Goal: Transaction & Acquisition: Download file/media

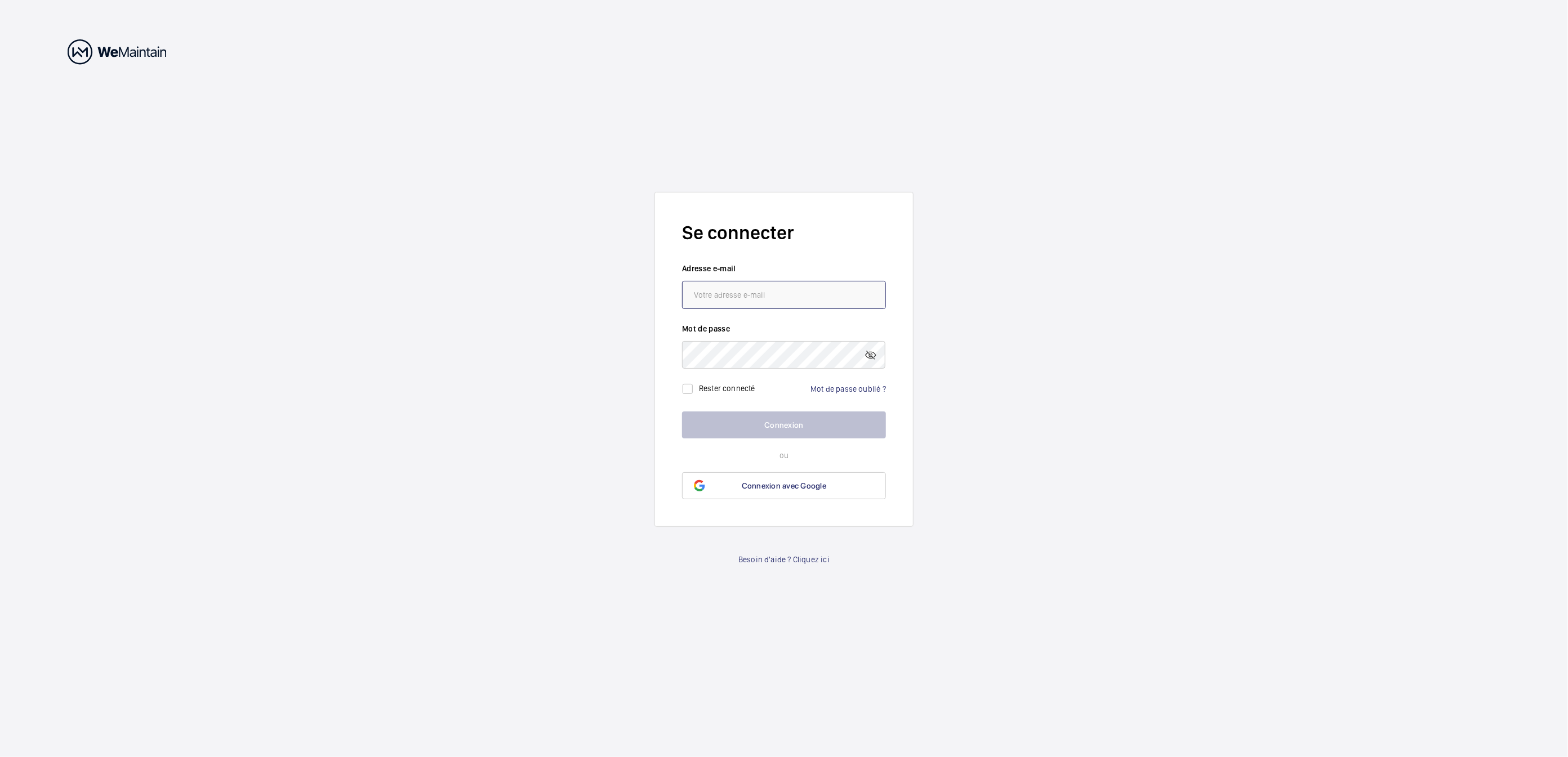
type input "[EMAIL_ADDRESS][DOMAIN_NAME]"
click at [784, 430] on button "Connexion" at bounding box center [784, 425] width 204 height 27
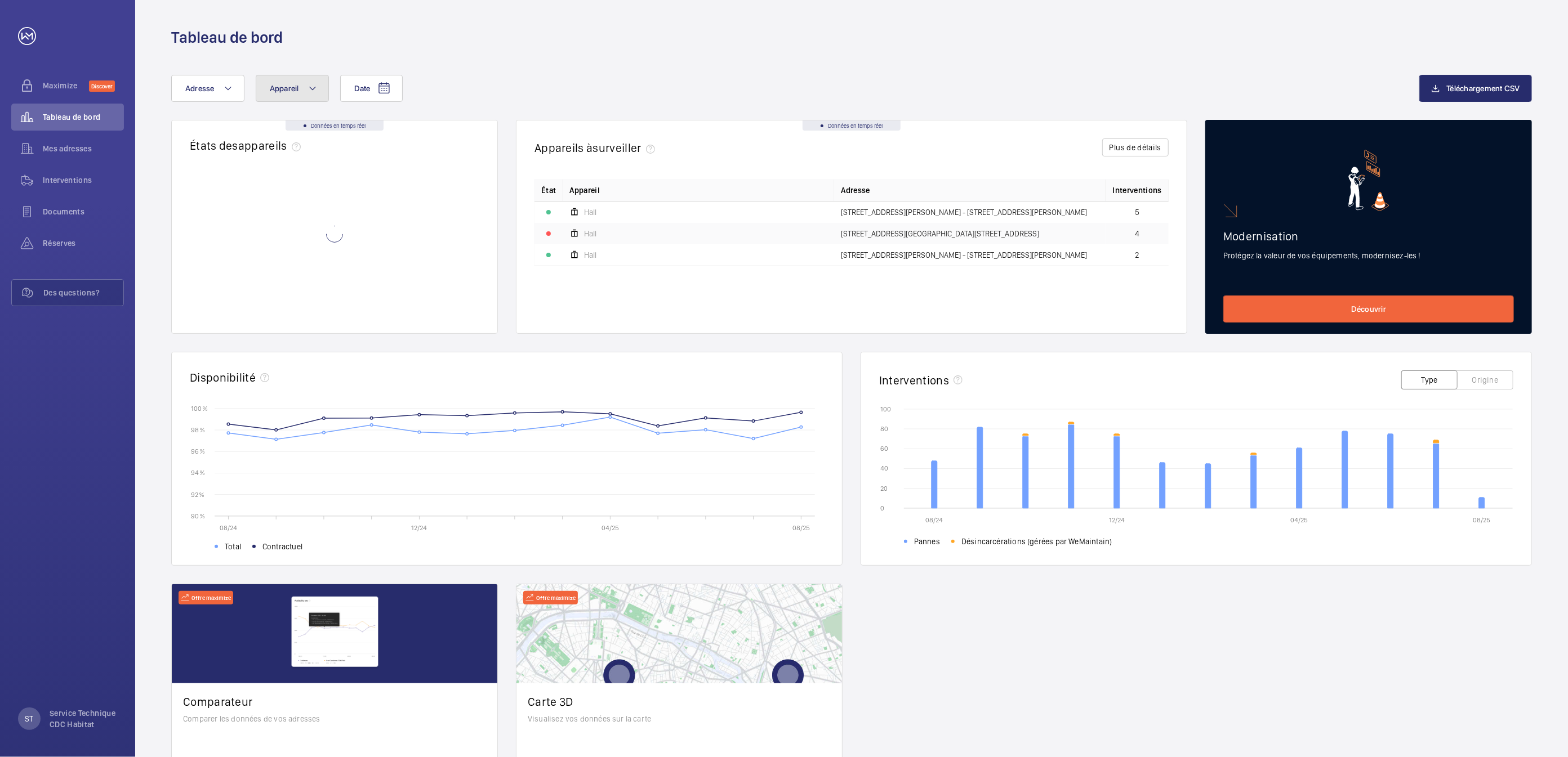
click at [279, 85] on span "Appareil" at bounding box center [284, 88] width 29 height 9
drag, startPoint x: 310, startPoint y: 128, endPoint x: 261, endPoint y: 128, distance: 49.0
click at [261, 128] on form "5913" at bounding box center [363, 130] width 213 height 41
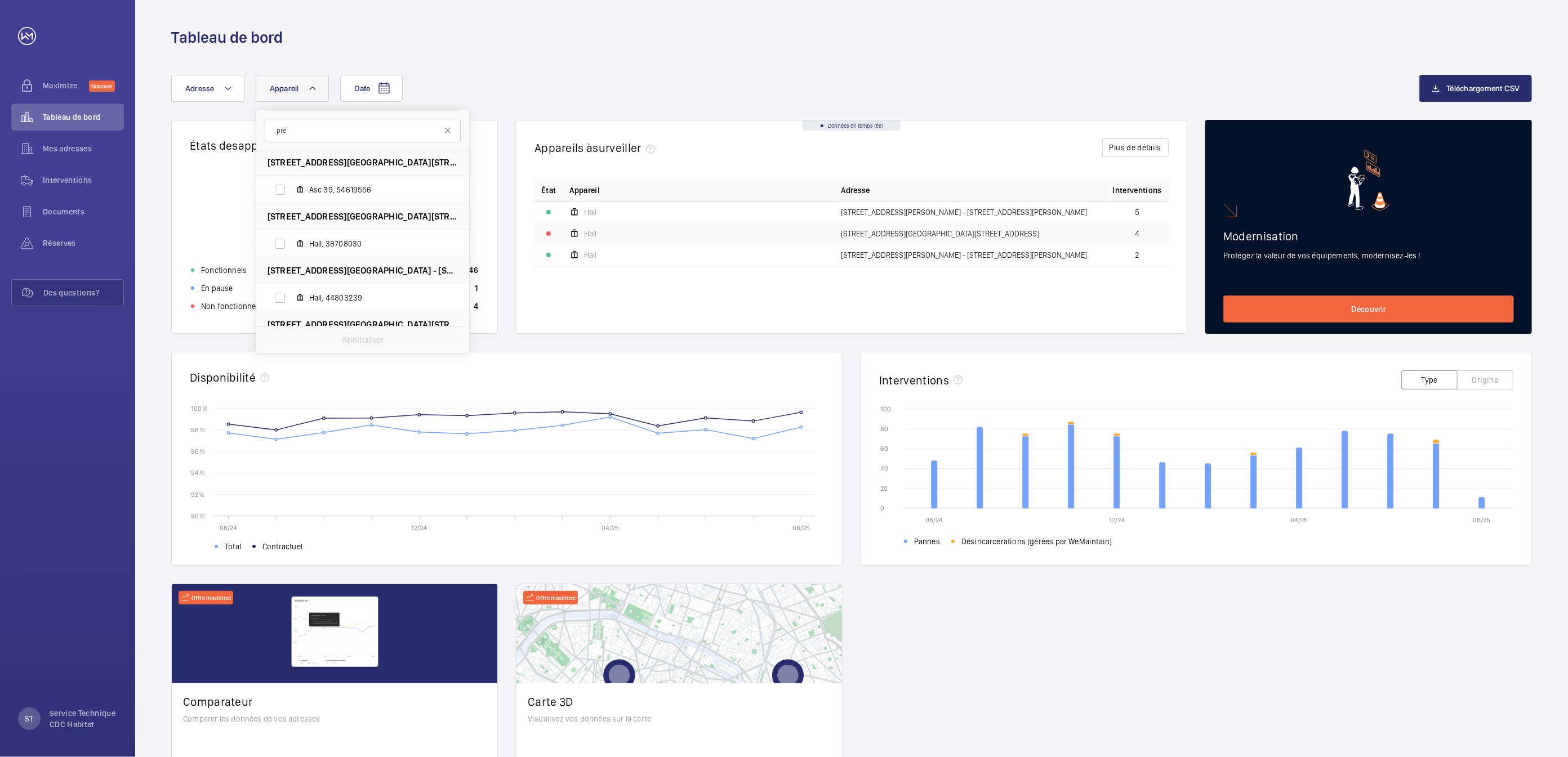
scroll to position [82, 0]
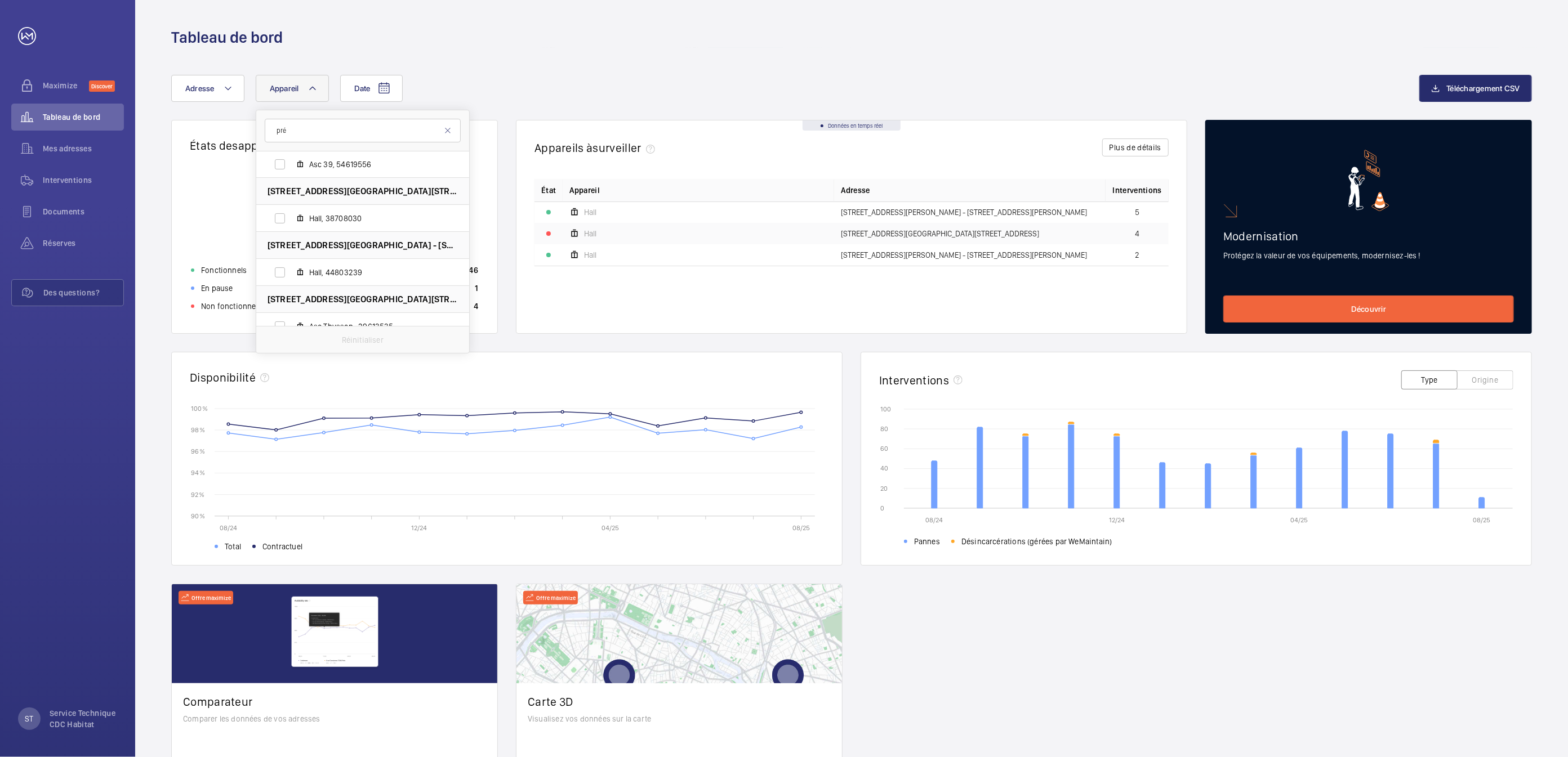
type input "pré"
click at [366, 246] on span "[STREET_ADDRESS][GEOGRAPHIC_DATA] - [STREET_ADDRESS]" at bounding box center [363, 246] width 190 height 12
click at [43, 148] on span "Mes adresses" at bounding box center [83, 148] width 81 height 11
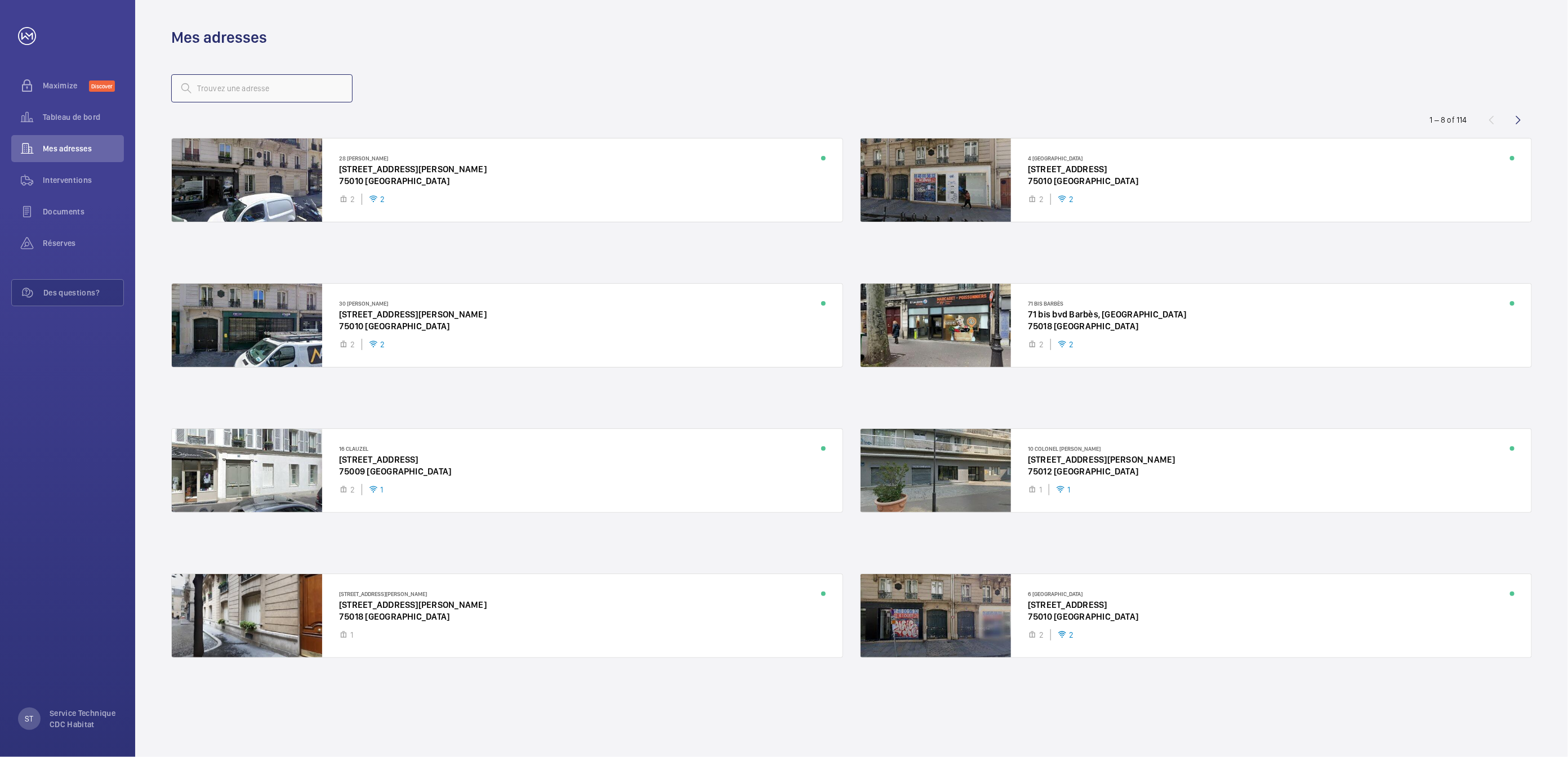
click at [226, 90] on input "text" at bounding box center [262, 88] width 181 height 28
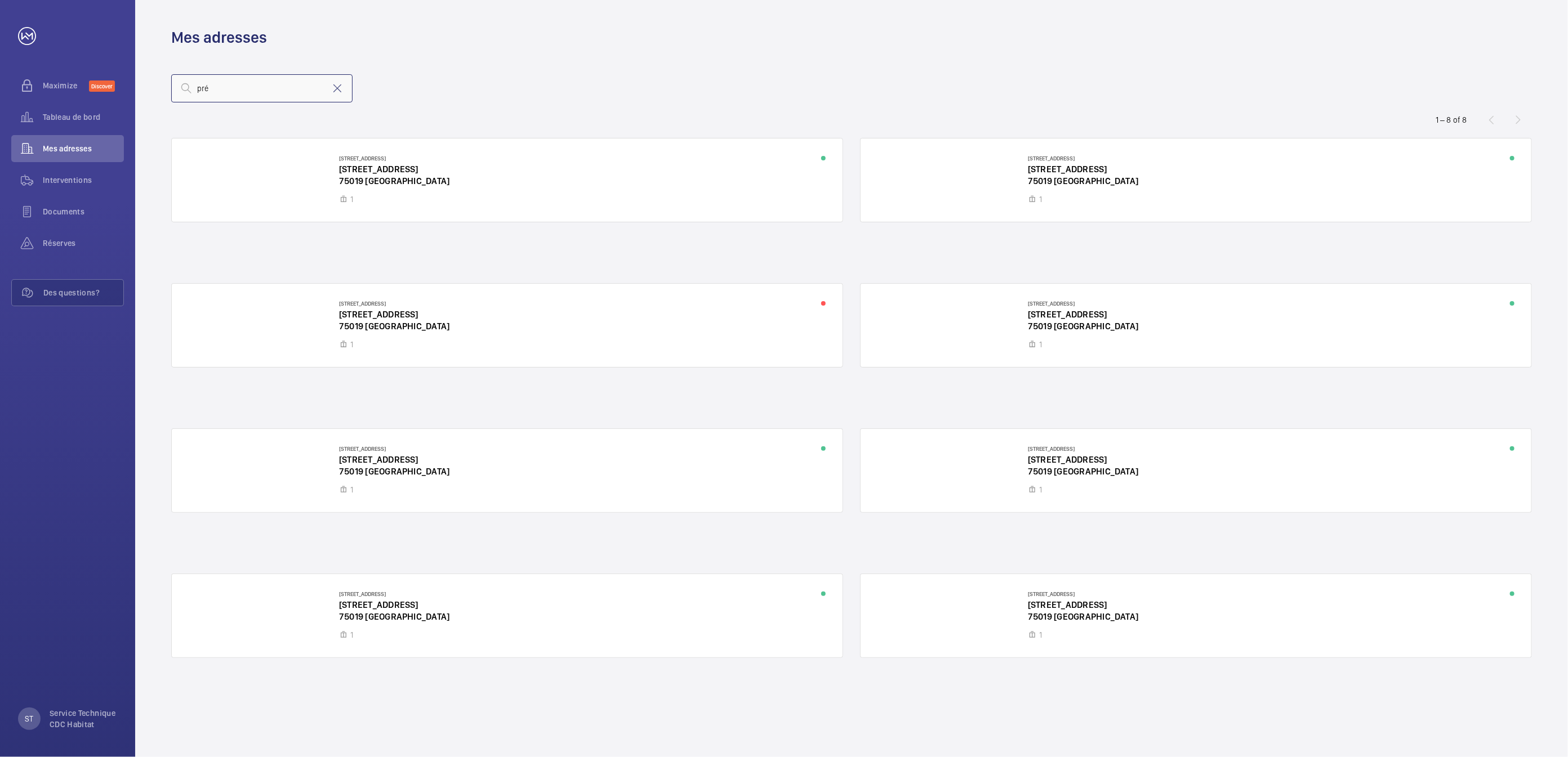
type input "pré"
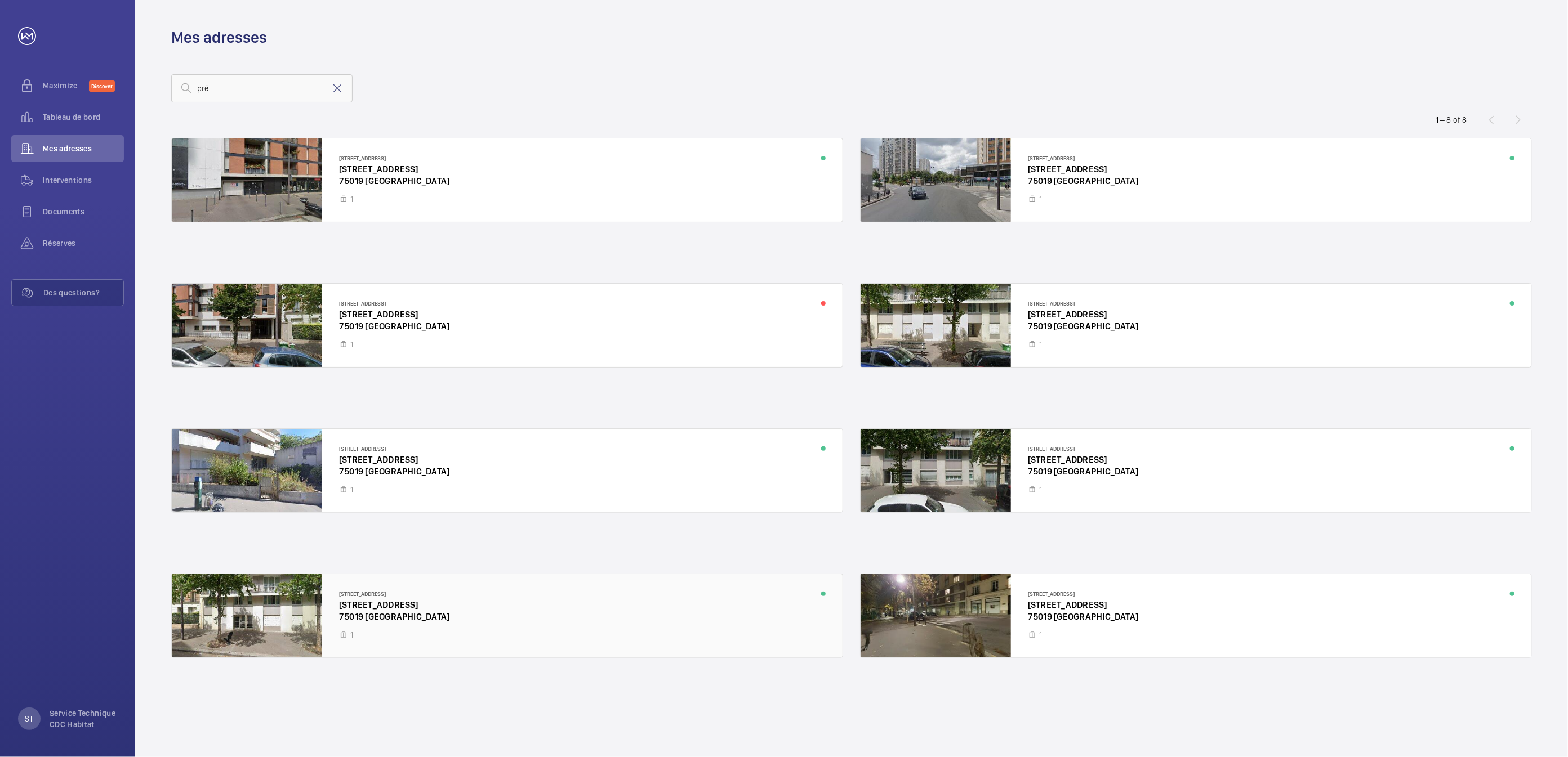
click at [391, 598] on div at bounding box center [507, 615] width 671 height 83
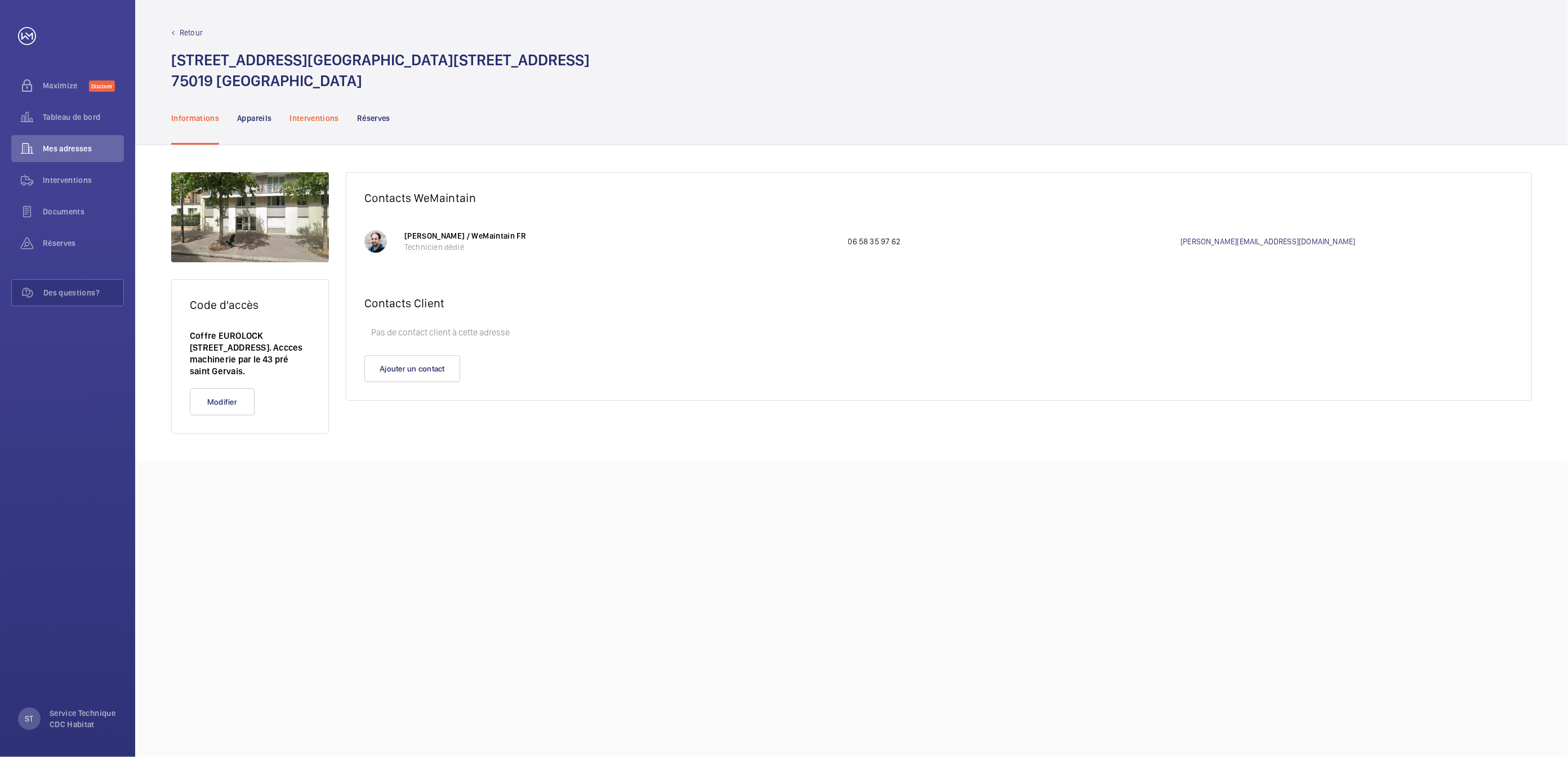
click at [309, 118] on p "Interventions" at bounding box center [315, 118] width 49 height 11
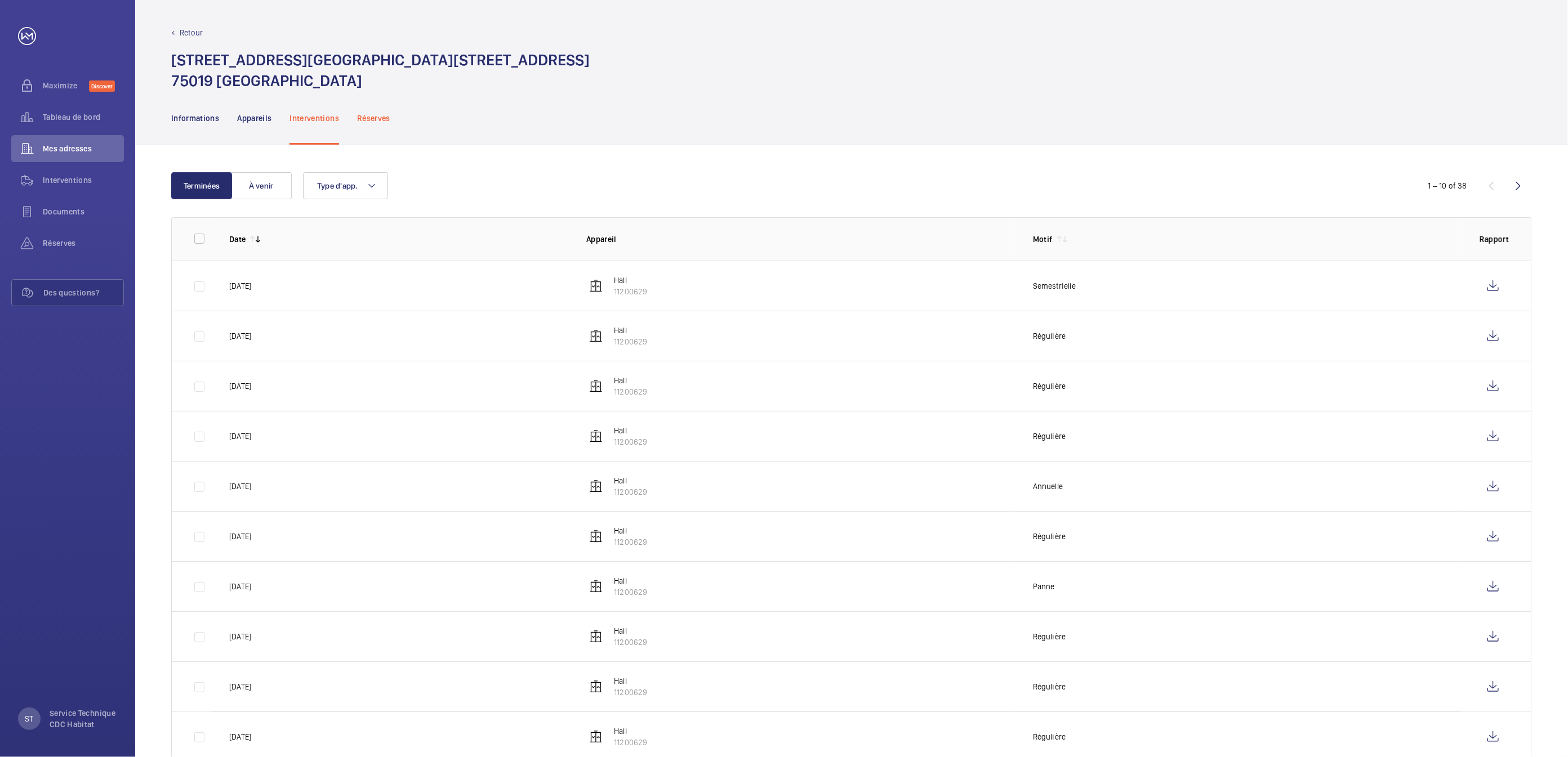
click at [367, 112] on p "Réserves" at bounding box center [374, 118] width 33 height 11
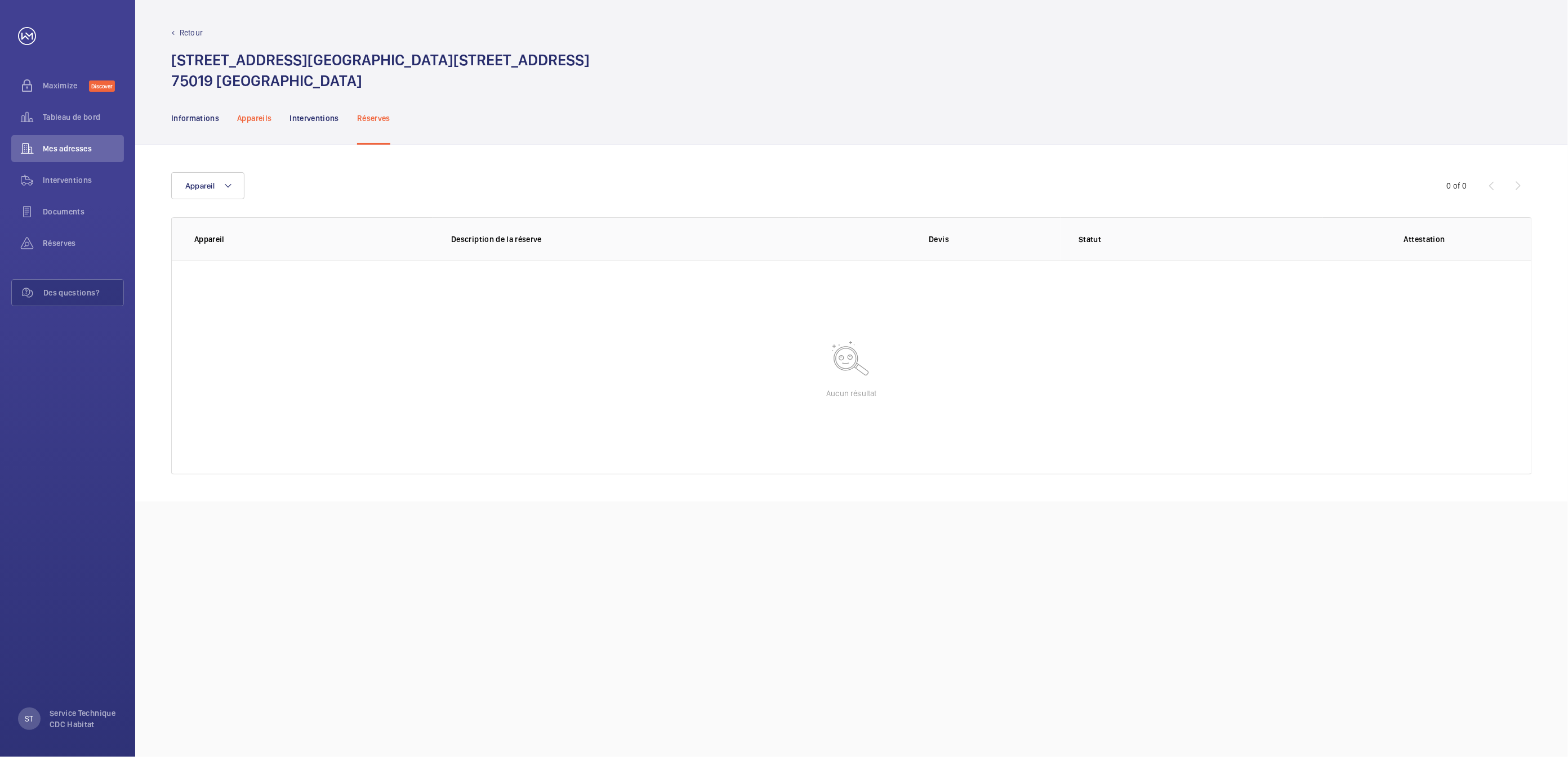
click at [259, 121] on p "Appareils" at bounding box center [255, 118] width 34 height 11
click at [309, 121] on p "Interventions" at bounding box center [315, 118] width 49 height 11
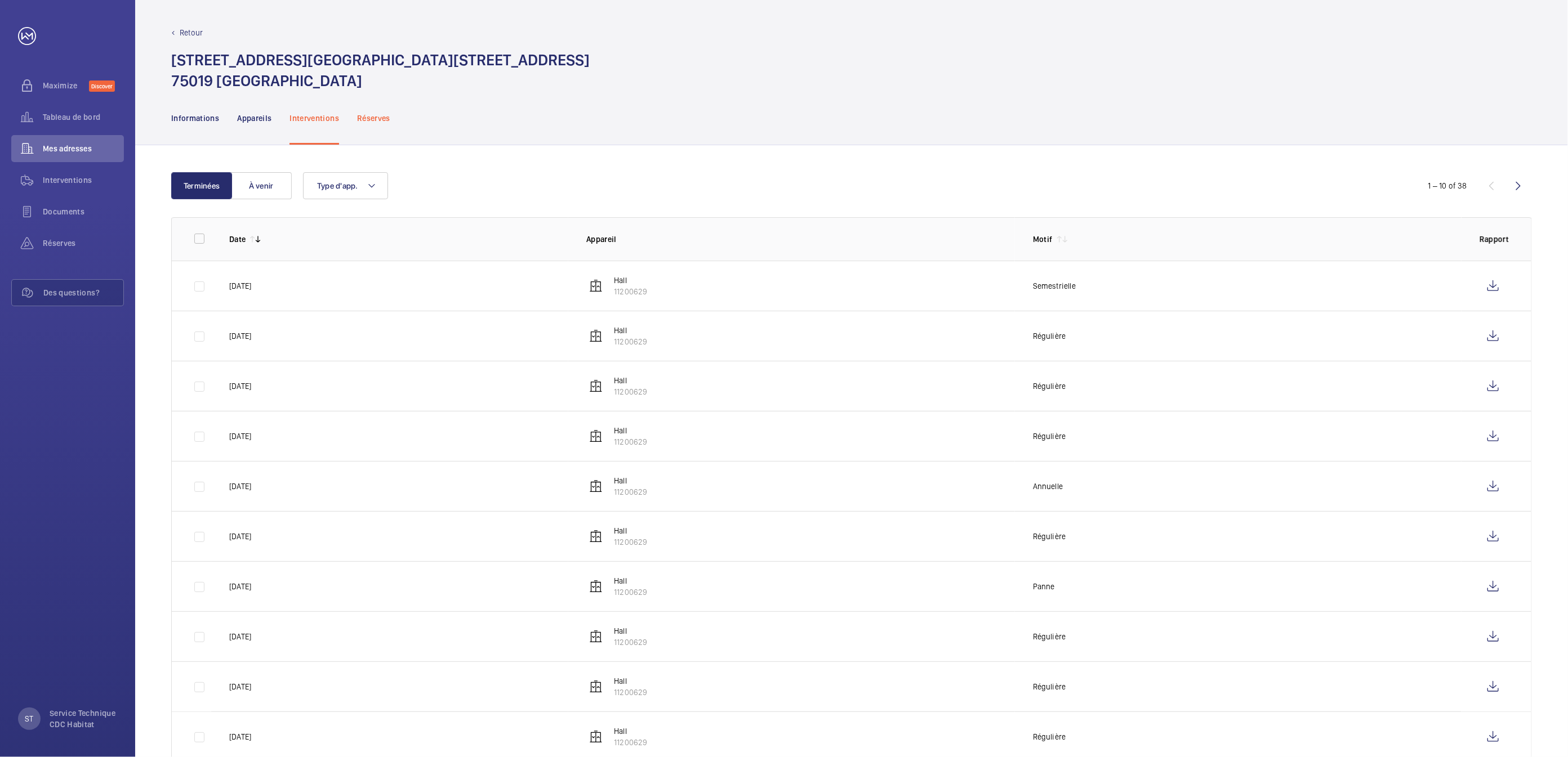
click at [372, 118] on p "Réserves" at bounding box center [374, 118] width 33 height 11
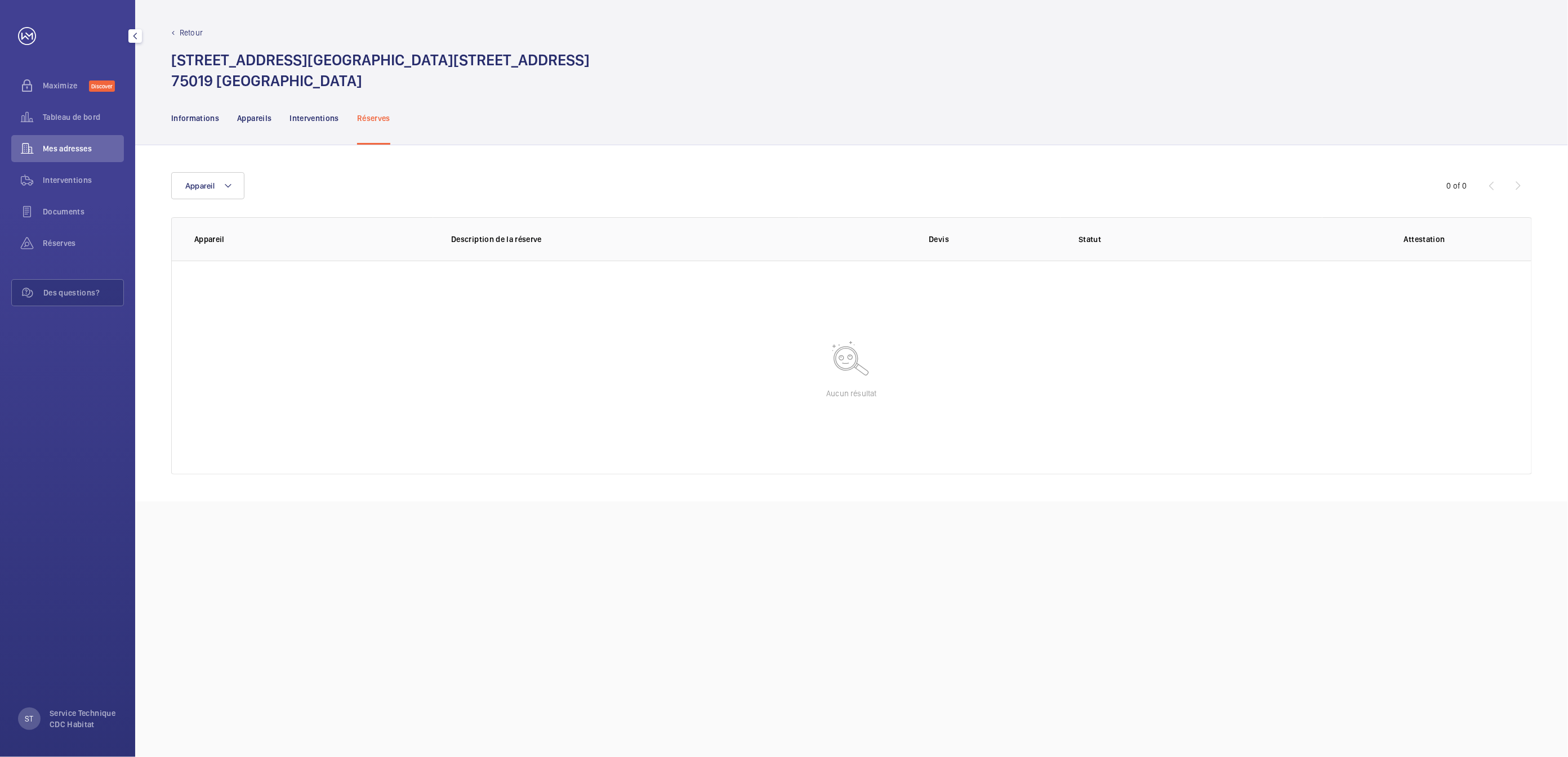
click at [92, 147] on span "Mes adresses" at bounding box center [83, 148] width 81 height 11
click at [249, 119] on p "Appareils" at bounding box center [255, 118] width 34 height 11
click at [219, 124] on nav "Informations Appareils Interventions Réserves" at bounding box center [281, 118] width 220 height 53
click at [203, 116] on p "Informations" at bounding box center [196, 118] width 48 height 11
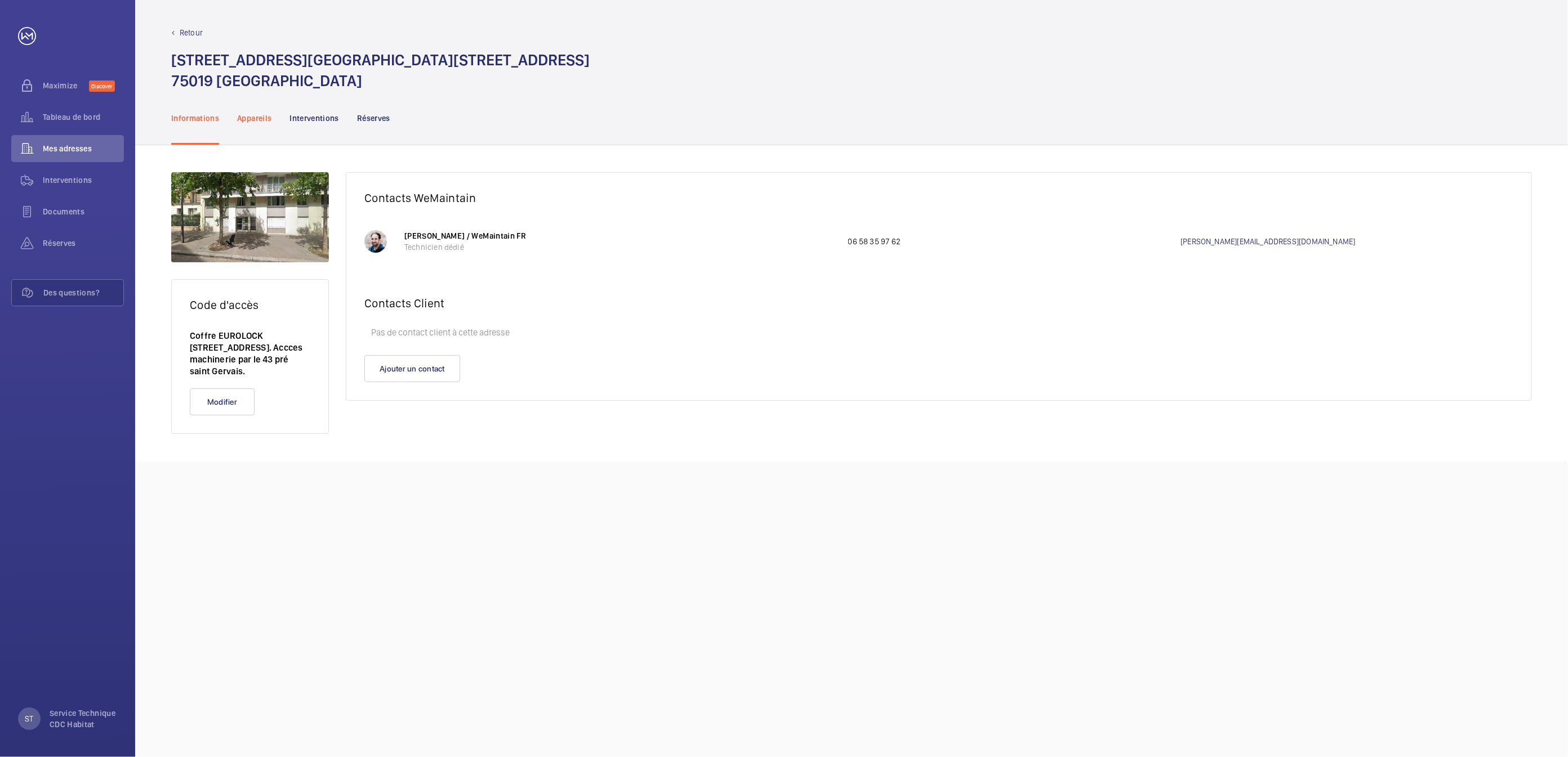
click at [258, 118] on p "Appareils" at bounding box center [255, 118] width 34 height 11
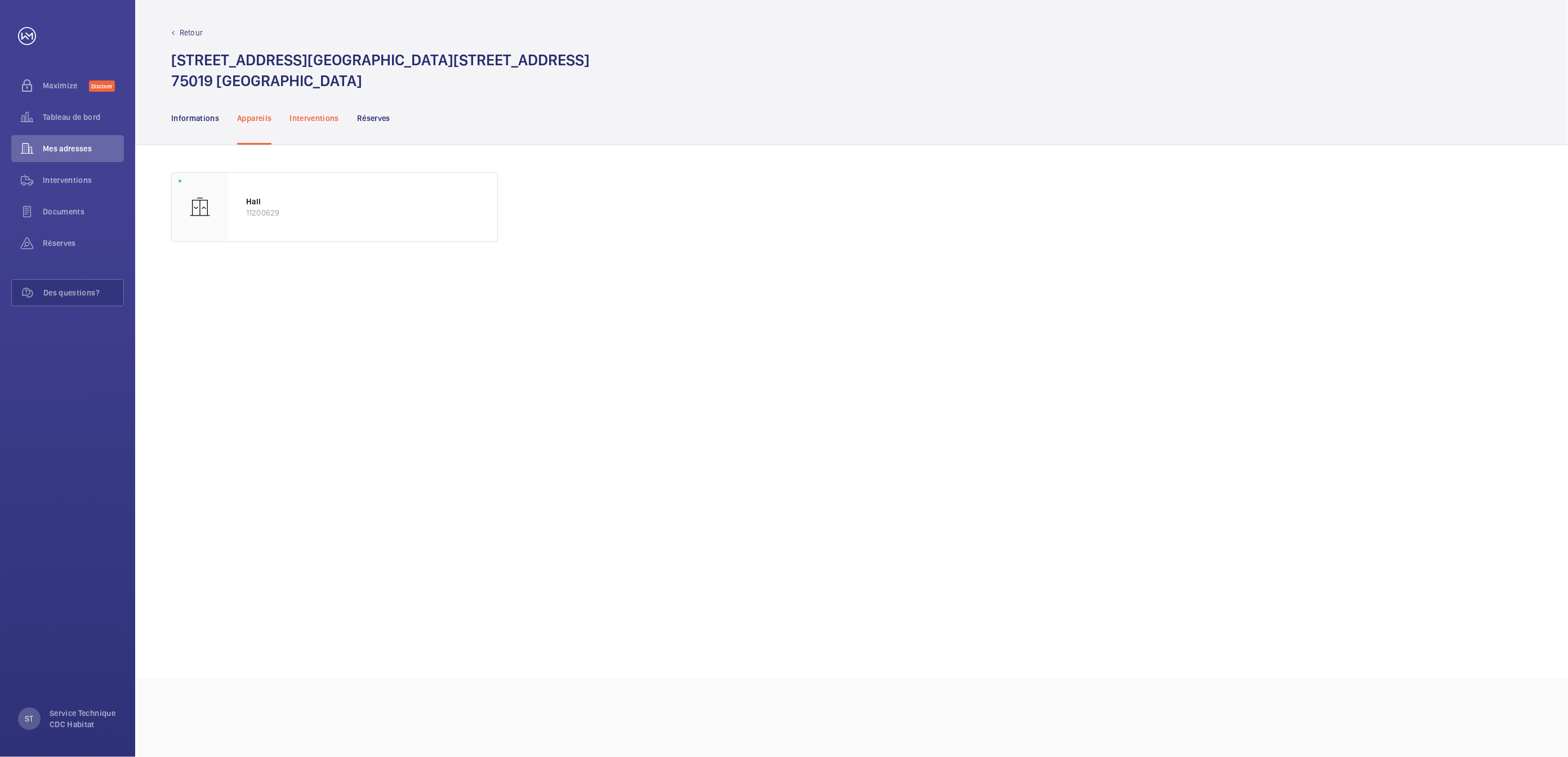
click at [301, 119] on p "Interventions" at bounding box center [315, 118] width 49 height 11
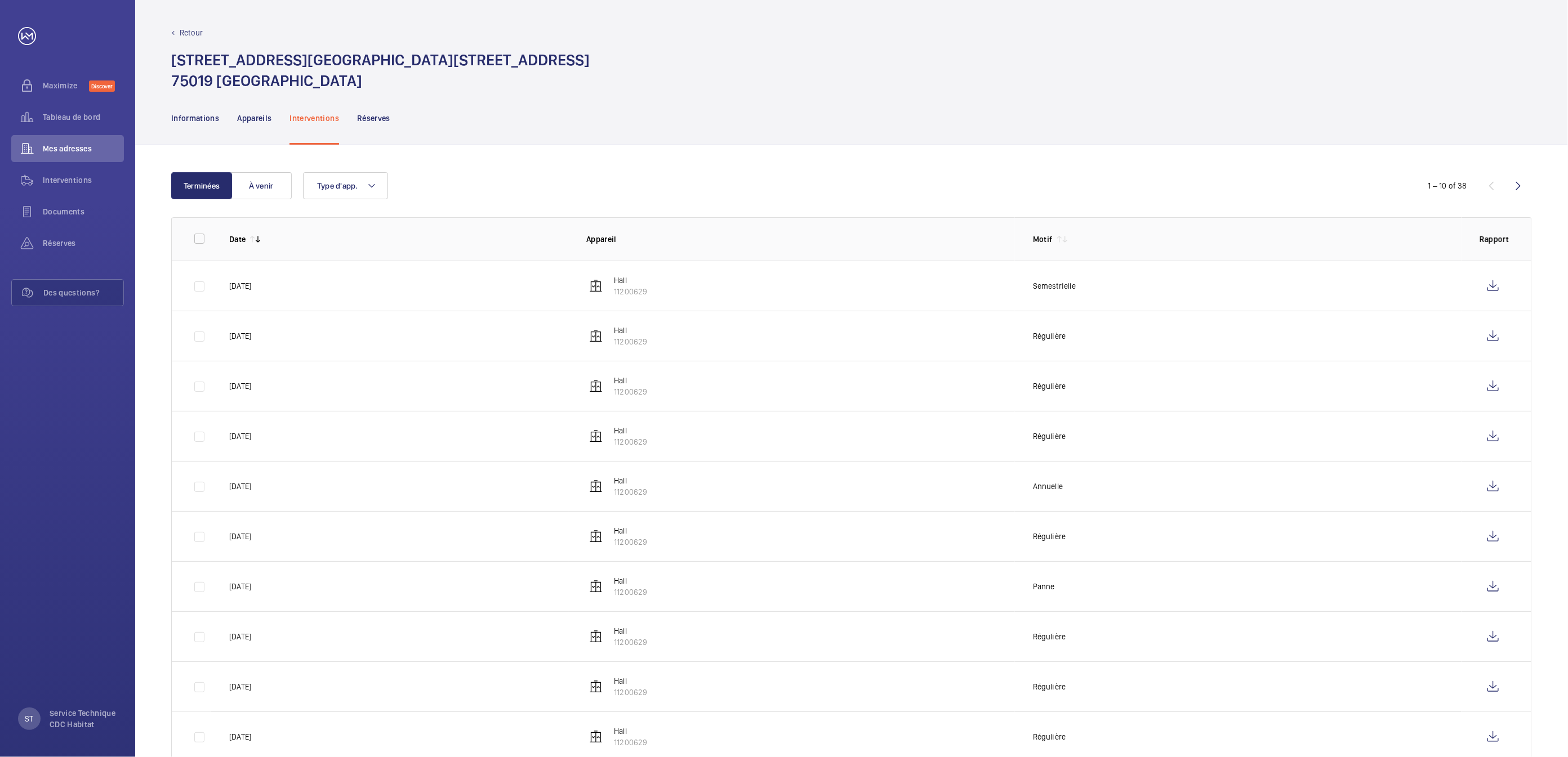
click at [1065, 338] on p "Régulière" at bounding box center [1050, 335] width 33 height 11
click at [614, 333] on p "Hall" at bounding box center [631, 330] width 33 height 11
click at [1495, 339] on wm-front-icon-button at bounding box center [1493, 336] width 27 height 27
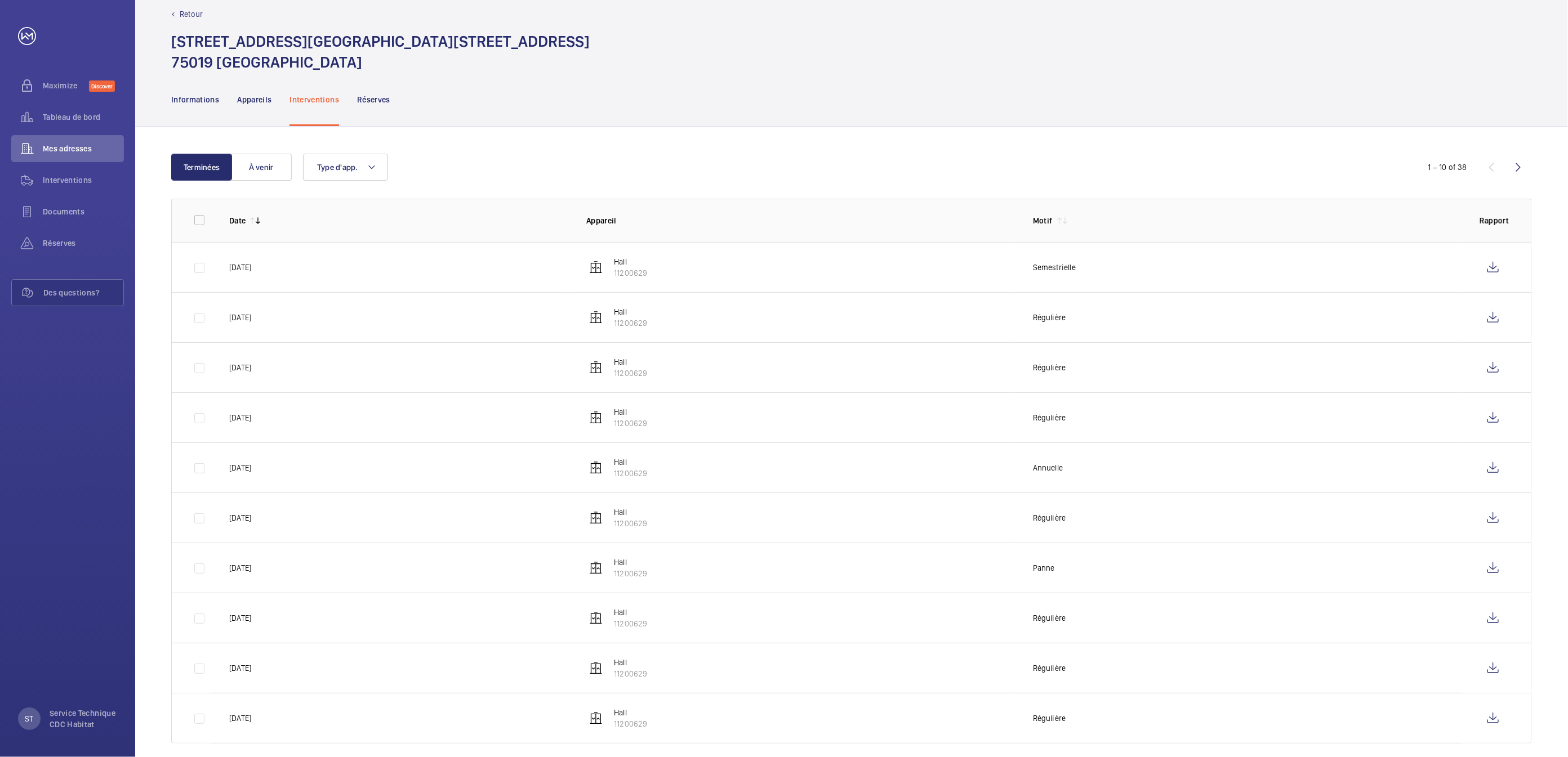
scroll to position [34, 0]
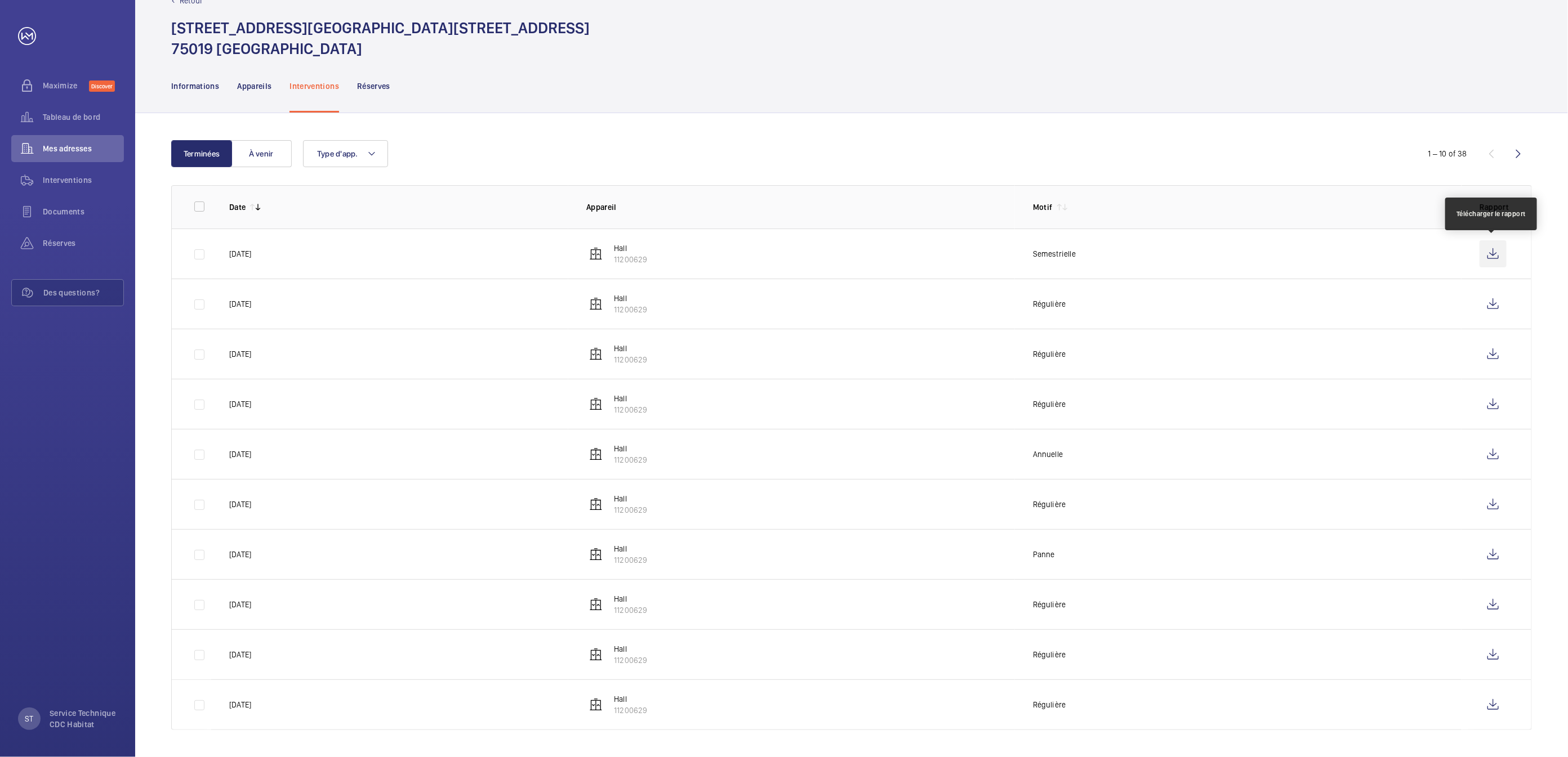
click at [1497, 247] on wm-front-icon-button at bounding box center [1493, 254] width 27 height 27
